Goal: Task Accomplishment & Management: Manage account settings

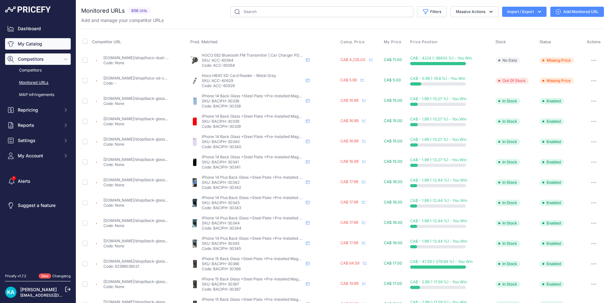
click at [33, 45] on link "My Catalog" at bounding box center [38, 43] width 66 height 11
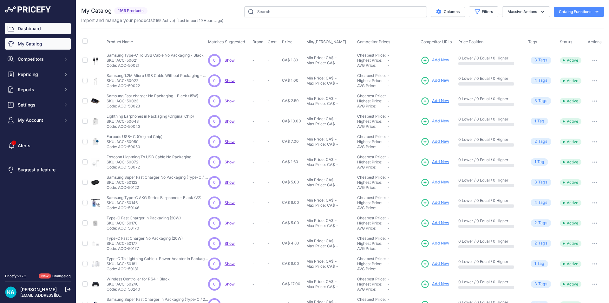
click at [37, 31] on link "Dashboard" at bounding box center [38, 28] width 66 height 11
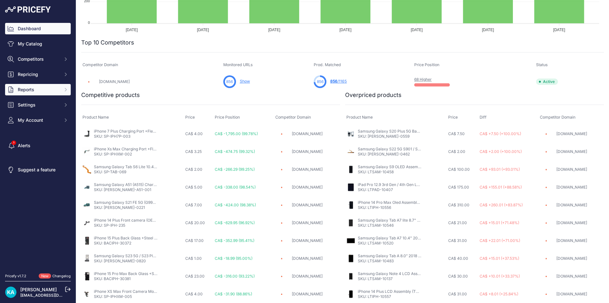
scroll to position [13, 0]
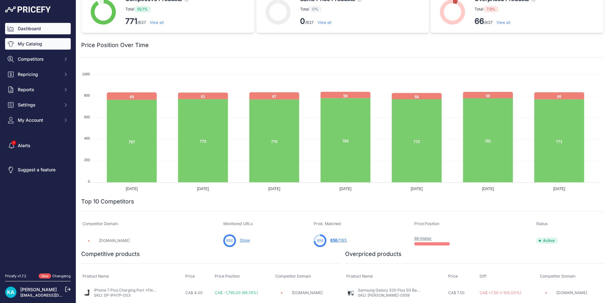
click at [29, 42] on link "My Catalog" at bounding box center [38, 43] width 66 height 11
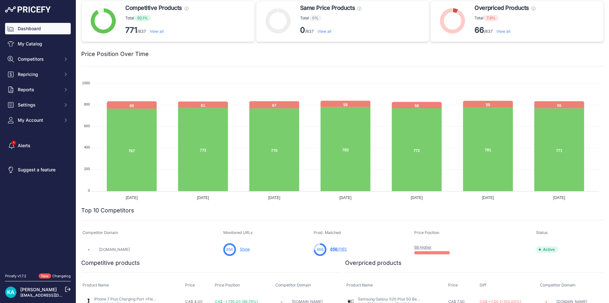
scroll to position [0, 0]
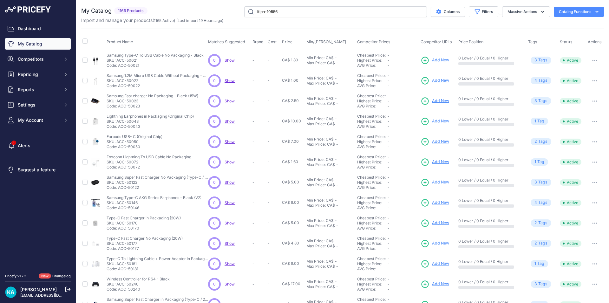
type input "ltiph-10556"
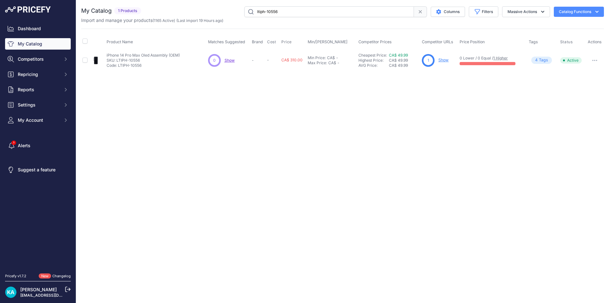
drag, startPoint x: 295, startPoint y: 12, endPoint x: 200, endPoint y: 12, distance: 94.9
click at [200, 12] on div "ltiph-10556 Columns Filters Status All Status Only Enabled Only Disabled LG" at bounding box center [374, 11] width 461 height 11
click at [33, 29] on link "Dashboard" at bounding box center [38, 28] width 66 height 11
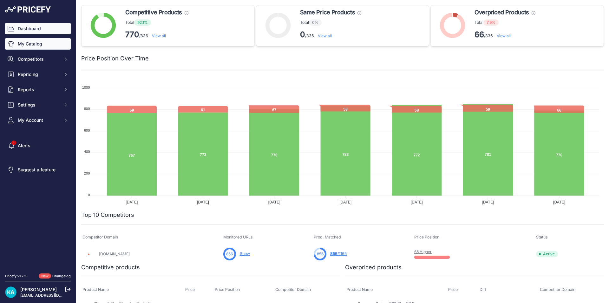
click at [33, 47] on link "My Catalog" at bounding box center [38, 43] width 66 height 11
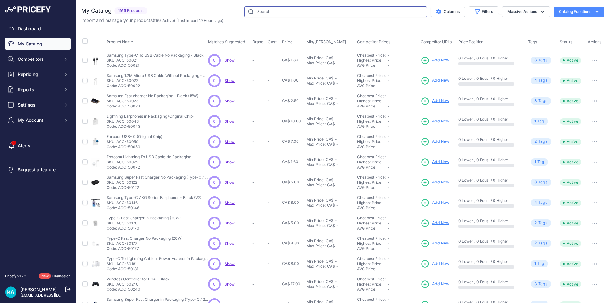
click at [276, 14] on input "text" at bounding box center [335, 11] width 183 height 11
paste input "ltiph-10556"
type input "ltiph-10556"
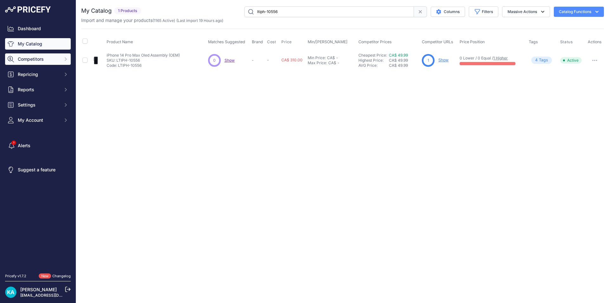
click at [34, 58] on span "Competitors" at bounding box center [39, 59] width 42 height 6
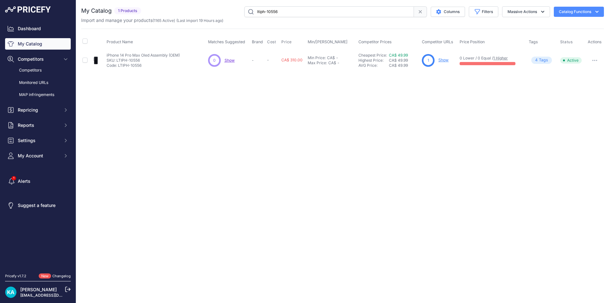
click at [283, 13] on input "ltiph-10556" at bounding box center [329, 11] width 170 height 11
drag, startPoint x: 294, startPoint y: 11, endPoint x: 245, endPoint y: 10, distance: 49.5
click at [245, 10] on input "ltiph-10556" at bounding box center [329, 11] width 170 height 11
paste input "ltiph-10556"
type input "ltiph-10556"
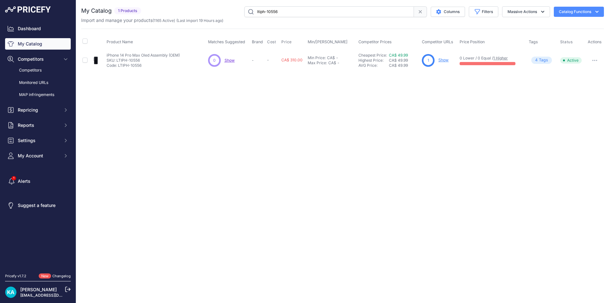
click at [319, 10] on input "ltiph-10556" at bounding box center [329, 11] width 170 height 11
click at [32, 26] on link "Dashboard" at bounding box center [38, 28] width 66 height 11
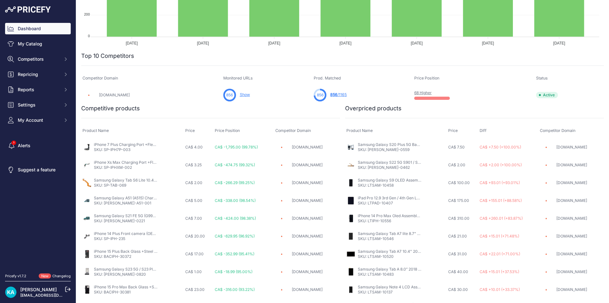
scroll to position [167, 0]
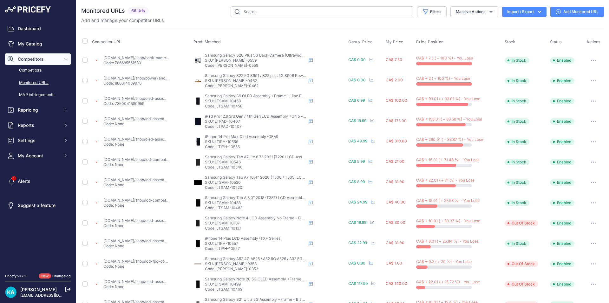
click at [143, 139] on link "[DOMAIN_NAME]/shop/oled-assembly-compatible-for-iphone-14-pro-max-refurbished/" at bounding box center [182, 138] width 159 height 5
click at [591, 141] on icon "button" at bounding box center [593, 141] width 5 height 1
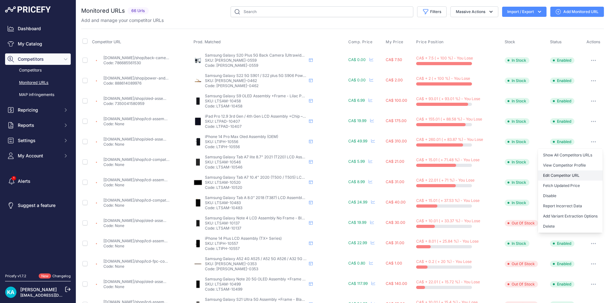
click at [562, 175] on link "Edit Competitor URL" at bounding box center [570, 175] width 65 height 10
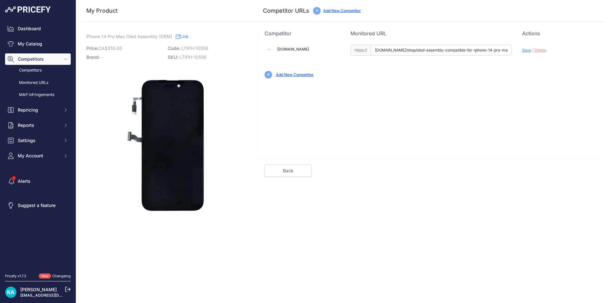
click at [390, 50] on input "[DOMAIN_NAME]/shop/oled-assembly-compatible-for-iphone-14-pro-max-refurbished/" at bounding box center [441, 50] width 141 height 11
drag, startPoint x: 510, startPoint y: 50, endPoint x: 272, endPoint y: 48, distance: 238.1
click at [272, 48] on div "[DOMAIN_NAME] Valid Invalid |" at bounding box center [431, 61] width 346 height 48
click at [426, 53] on input "text" at bounding box center [441, 50] width 141 height 11
paste input "[URL][DOMAIN_NAME]"
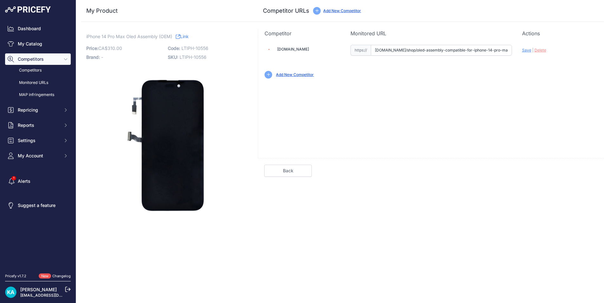
click at [530, 101] on div "[DOMAIN_NAME] Valid Invalid Save | Delete" at bounding box center [431, 97] width 346 height 121
click at [526, 46] on div "Update Profile Save | [GEOGRAPHIC_DATA] Analyzing" at bounding box center [560, 48] width 76 height 10
click at [526, 53] on div "Update Profile Save | [GEOGRAPHIC_DATA] Analyzing" at bounding box center [560, 48] width 76 height 10
click at [526, 51] on span "Save" at bounding box center [526, 50] width 9 height 5
type input "[URL][DOMAIN_NAME]"
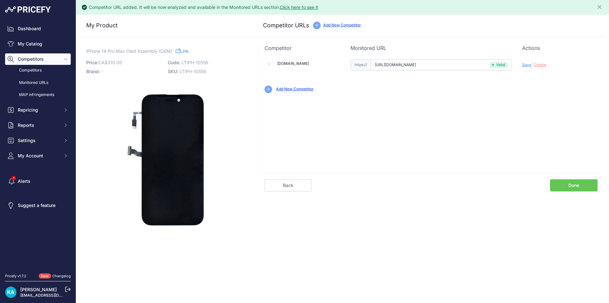
click at [576, 187] on link "Done" at bounding box center [574, 185] width 48 height 12
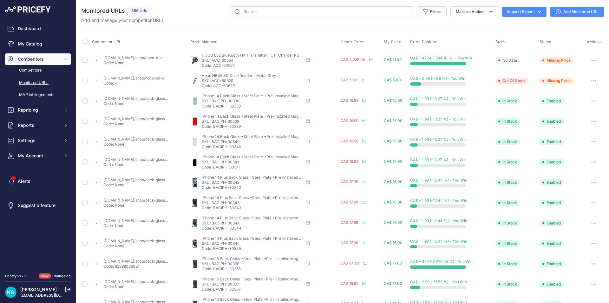
click at [28, 83] on link "Monitored URLs" at bounding box center [38, 82] width 66 height 11
click at [27, 45] on link "My Catalog" at bounding box center [38, 43] width 66 height 11
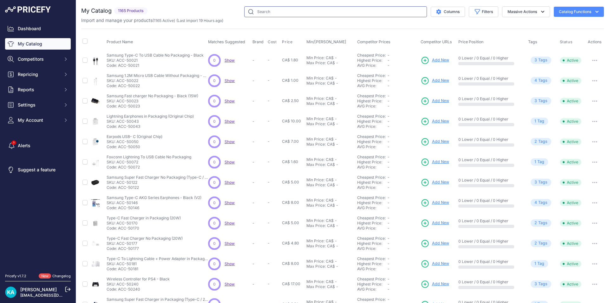
click at [337, 13] on input "text" at bounding box center [335, 11] width 183 height 11
type input "1"
type input "ltiph-10556"
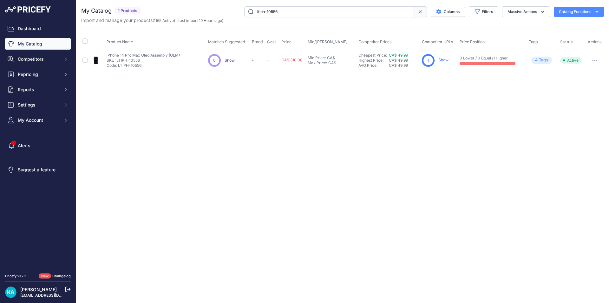
click at [538, 59] on span "4" at bounding box center [537, 60] width 3 height 6
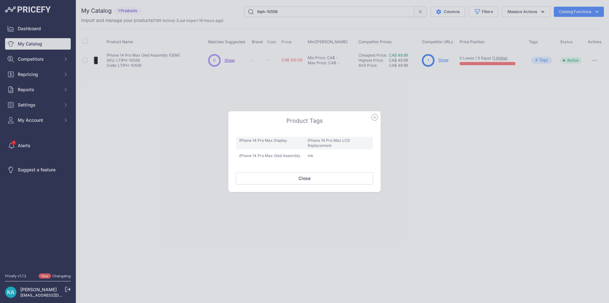
click at [337, 145] on span "iPhone 14 Pro Max LCD Replacement" at bounding box center [339, 142] width 69 height 13
drag, startPoint x: 337, startPoint y: 145, endPoint x: 275, endPoint y: 139, distance: 61.8
click at [276, 140] on div "iPhone 14 Pro Max Display iPhone 14 Pro Max LCD Replacement iPhone 14 Pro Max O…" at bounding box center [304, 147] width 137 height 25
click at [408, 136] on div at bounding box center [304, 151] width 609 height 303
click at [374, 117] on icon "button" at bounding box center [374, 117] width 7 height 7
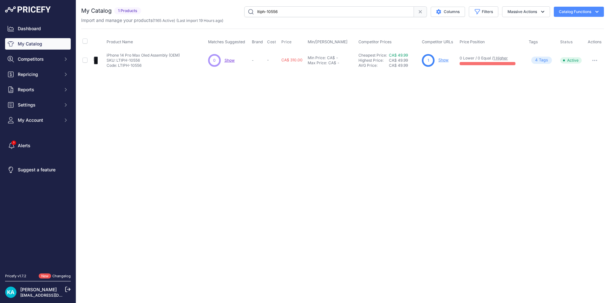
click at [410, 114] on div "Close You are not connected to the internet." at bounding box center [342, 151] width 533 height 303
click at [26, 48] on link "My Catalog" at bounding box center [38, 43] width 66 height 11
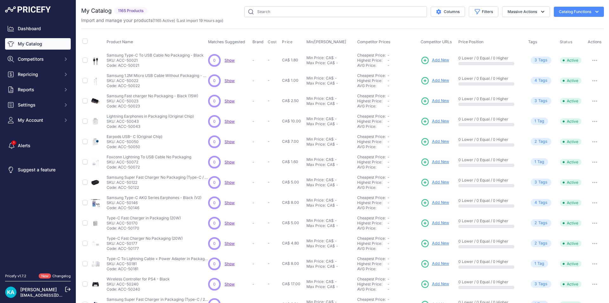
click at [44, 47] on link "My Catalog" at bounding box center [38, 43] width 66 height 11
drag, startPoint x: 598, startPoint y: 0, endPoint x: 457, endPoint y: 25, distance: 143.2
click at [457, 25] on div "My Catalog 1165 Products" at bounding box center [342, 190] width 523 height 369
